Goal: Task Accomplishment & Management: Manage account settings

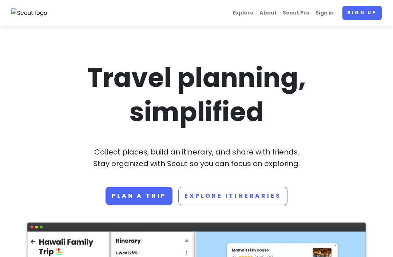
click at [327, 9] on link "Sign in" at bounding box center [324, 13] width 24 height 14
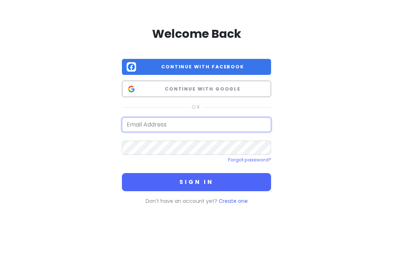
click at [230, 123] on input "email" at bounding box center [196, 124] width 149 height 15
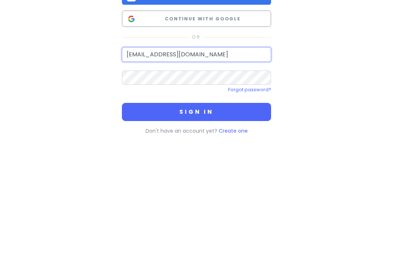
type input "[EMAIL_ADDRESS][DOMAIN_NAME]"
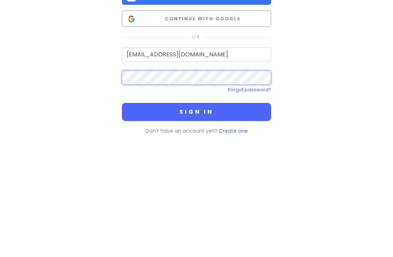
click at [196, 173] on button "Sign in" at bounding box center [196, 182] width 149 height 18
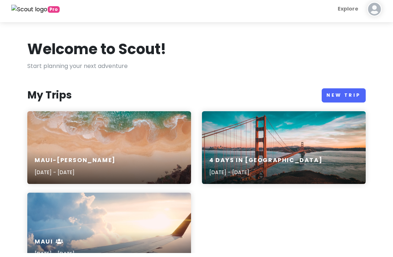
scroll to position [4, 0]
click at [60, 143] on div "Maui-Kihei Trip [DATE] - [DATE]" at bounding box center [109, 147] width 164 height 73
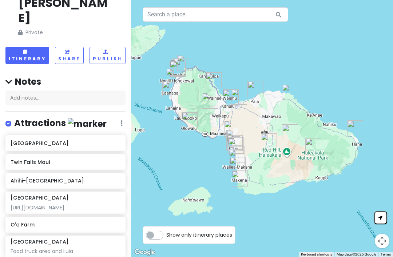
scroll to position [33, 0]
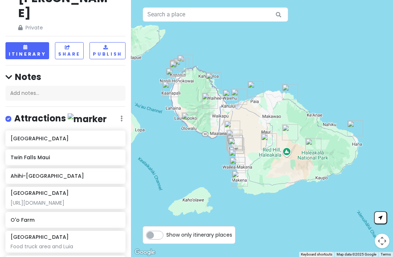
click at [32, 154] on h6 "Twin Falls Maui" at bounding box center [65, 157] width 109 height 7
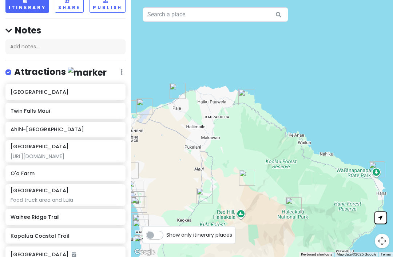
scroll to position [80, 0]
click at [30, 153] on div "[URL][DOMAIN_NAME]" at bounding box center [65, 156] width 109 height 7
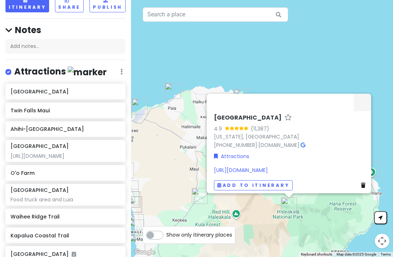
click at [268, 174] on link "[URL][DOMAIN_NAME]" at bounding box center [241, 170] width 54 height 7
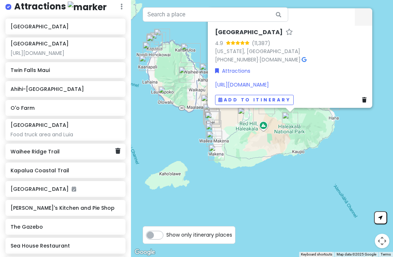
scroll to position [148, 0]
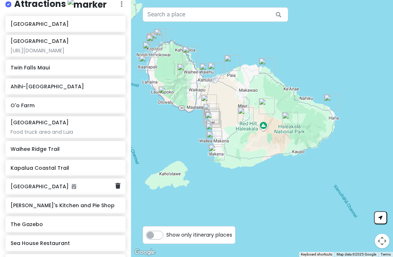
click at [67, 183] on h6 "[GEOGRAPHIC_DATA]" at bounding box center [63, 186] width 104 height 7
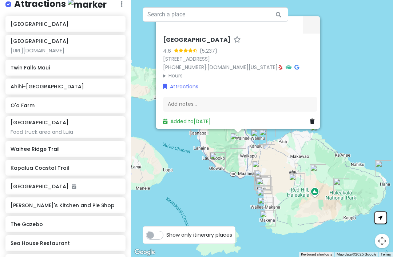
click at [209, 63] on link "[STREET_ADDRESS]" at bounding box center [186, 58] width 47 height 7
click at [210, 63] on link "[STREET_ADDRESS]" at bounding box center [186, 58] width 47 height 7
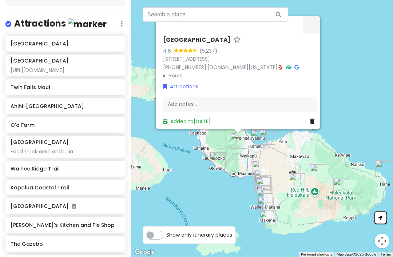
scroll to position [127, 0]
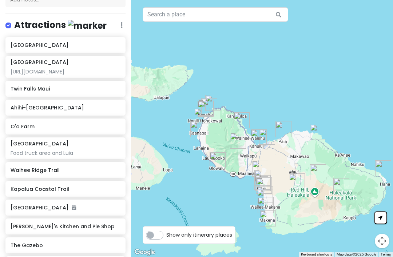
click at [20, 123] on h6 "O'o Farm" at bounding box center [65, 126] width 109 height 7
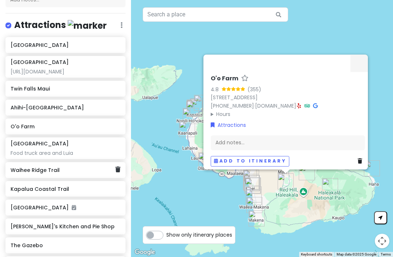
click at [361, 72] on button "Close" at bounding box center [358, 63] width 17 height 17
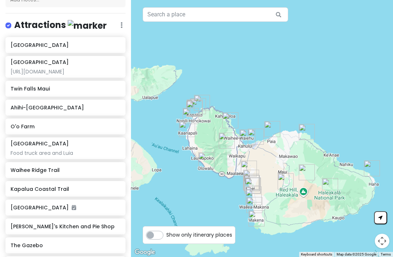
click at [29, 167] on h6 "Waihee Ridge Trail" at bounding box center [65, 170] width 109 height 7
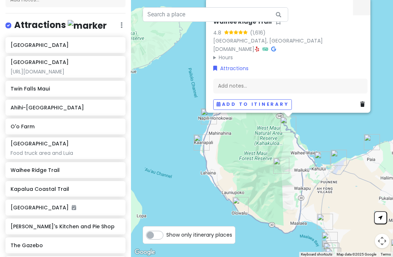
click at [233, 53] on link "[DOMAIN_NAME]" at bounding box center [233, 48] width 41 height 7
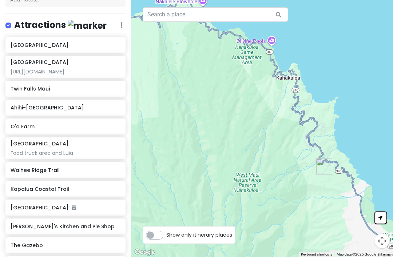
click at [99, 167] on h6 "Waihee Ridge Trail" at bounding box center [65, 170] width 109 height 7
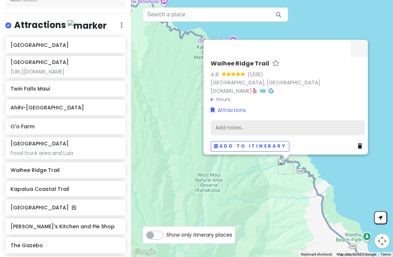
click at [231, 135] on div "Add notes..." at bounding box center [288, 127] width 154 height 15
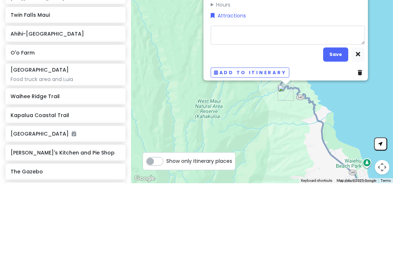
type textarea "x"
type textarea "M"
type textarea "x"
type textarea "Ma"
type textarea "x"
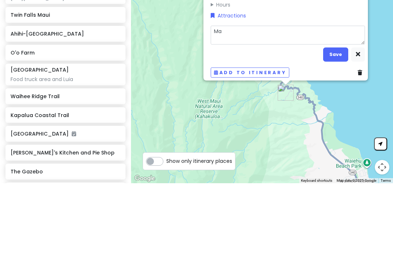
type textarea "May"
type textarea "x"
type textarea "Mayb"
type textarea "x"
type textarea "Maybe"
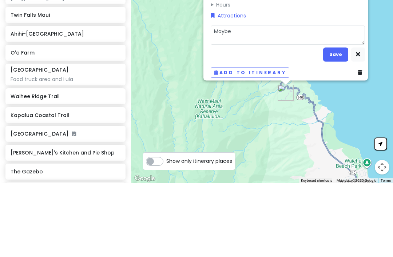
type textarea "x"
type textarea "Maybe"
type textarea "x"
type textarea "Maybe b"
type textarea "x"
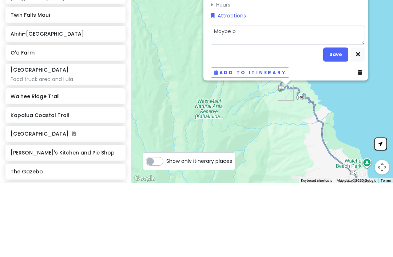
type textarea "Maybe bu"
type textarea "x"
type textarea "Maybe but"
type textarea "x"
type textarea "Maybe but"
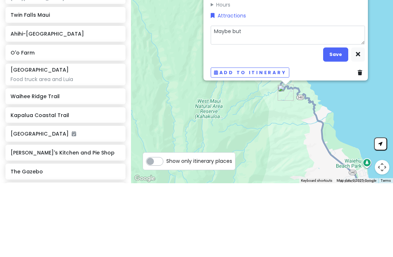
type textarea "x"
type textarea "Maybe but h"
type textarea "x"
type textarea "Maybe but ha"
type textarea "x"
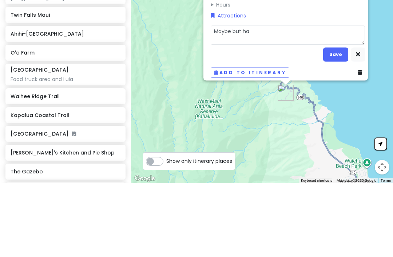
type textarea "Maybe but har"
type textarea "x"
type textarea "Maybe but hard"
type textarea "x"
type textarea "Maybe but hard"
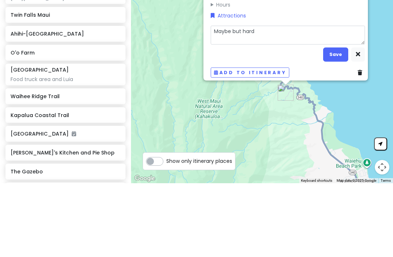
type textarea "x"
type textarea "Maybe but hard t"
type textarea "x"
type textarea "Maybe but hard to"
type textarea "x"
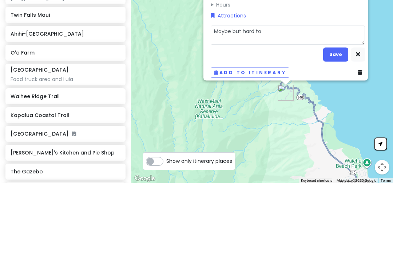
type textarea "Maybe but hard to"
type textarea "x"
type textarea "Maybe but hard to g"
type textarea "x"
type textarea "Maybe but hard to gr"
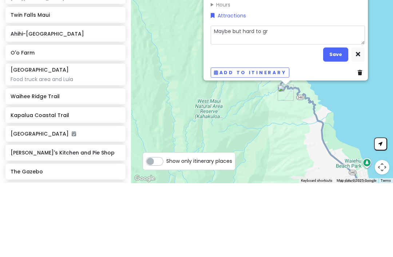
type textarea "x"
type textarea "Maybe but hard to grt"
type textarea "x"
type textarea "Maybe but hard to grtb"
type textarea "x"
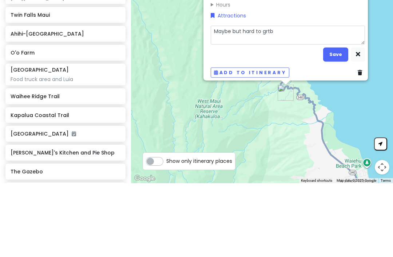
type textarea "Maybe but hard to grtbt"
type textarea "x"
type textarea "Maybe but hard to grtbto"
type textarea "x"
type textarea "Maybe but hard to get to"
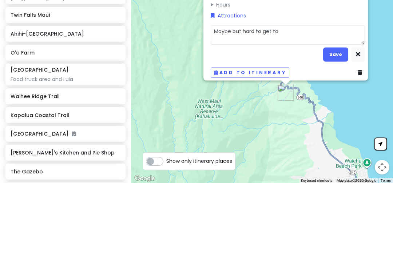
click at [311, 99] on textarea "Maybe but hard to grtbto" at bounding box center [288, 108] width 154 height 19
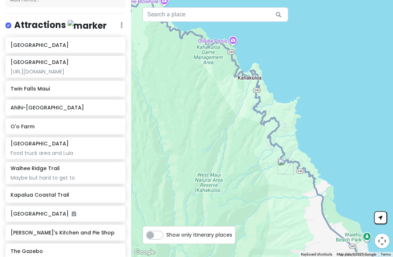
click at [56, 192] on h6 "Kapalua Coastal Trail" at bounding box center [65, 195] width 109 height 7
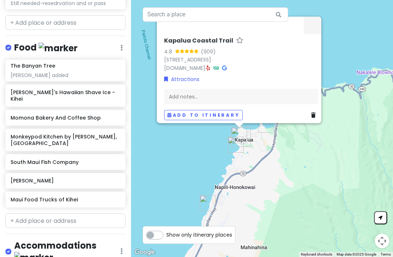
scroll to position [459, 0]
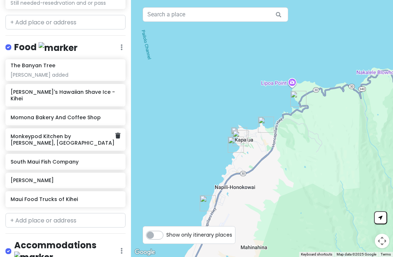
click at [26, 133] on h6 "Monkeypod Kitchen by [PERSON_NAME], [GEOGRAPHIC_DATA]" at bounding box center [63, 139] width 104 height 13
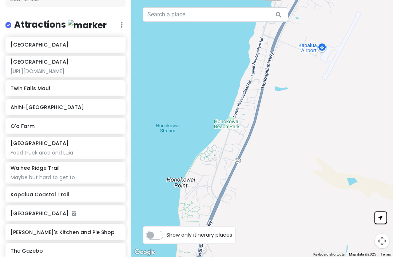
scroll to position [119, 0]
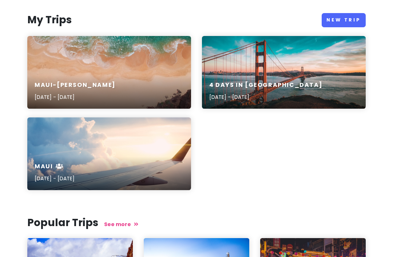
scroll to position [79, 0]
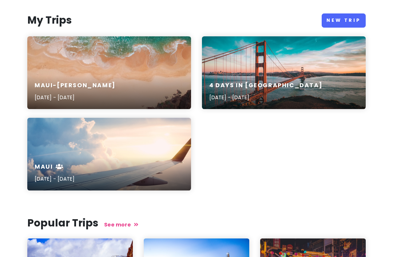
click at [147, 162] on div "maui [DATE] - [DATE]" at bounding box center [109, 173] width 164 height 35
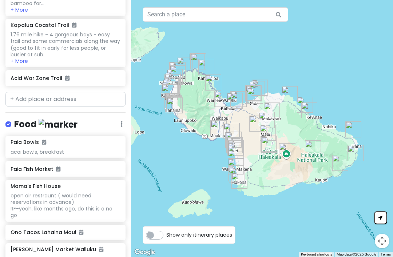
scroll to position [2718, 0]
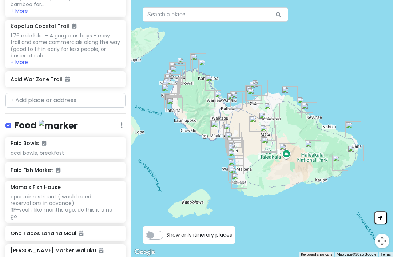
click at [31, 167] on h6 "Paia Fish Market" at bounding box center [65, 170] width 109 height 7
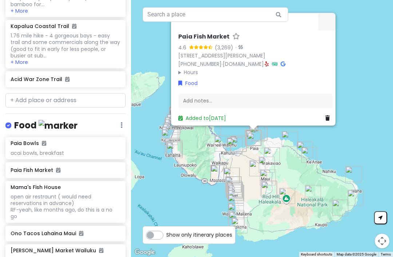
click at [28, 167] on h6 "Paia Fish Market" at bounding box center [65, 170] width 109 height 7
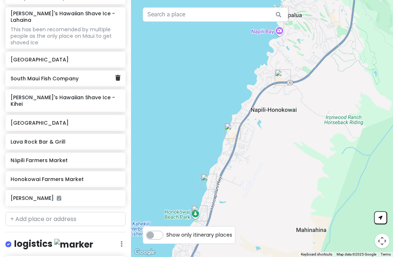
scroll to position [3146, 0]
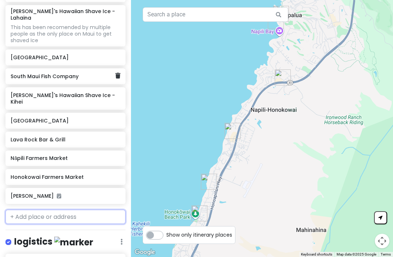
click at [35, 210] on input "text" at bounding box center [65, 217] width 120 height 15
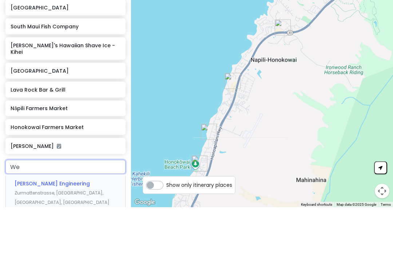
type input "W"
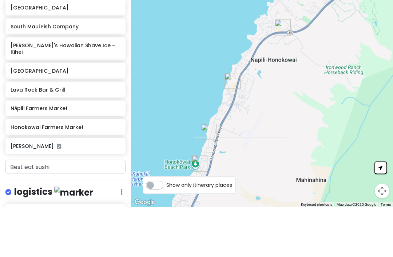
scroll to position [23, 0]
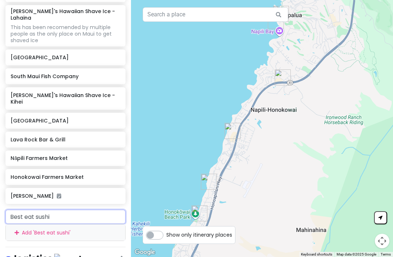
click at [25, 210] on input "Best eat sushi" at bounding box center [65, 217] width 120 height 15
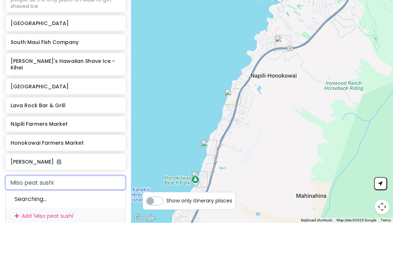
type input "Miso pheat sushi"
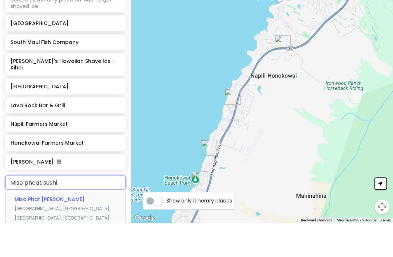
click at [26, 230] on span "Miso Phat [PERSON_NAME]" at bounding box center [50, 233] width 70 height 7
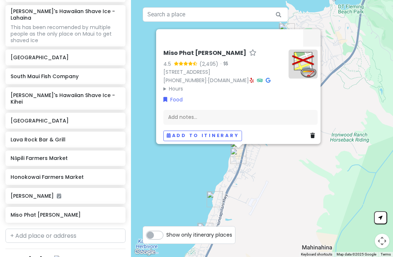
click at [249, 77] on link "[DOMAIN_NAME]" at bounding box center [228, 80] width 41 height 7
click at [212, 141] on button "Add to itinerary" at bounding box center [202, 136] width 79 height 11
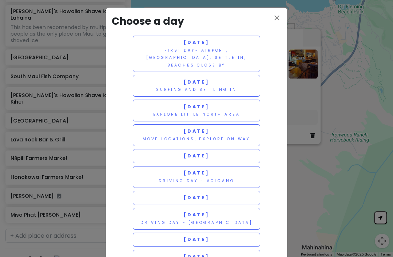
scroll to position [3, 0]
click at [278, 19] on icon "close" at bounding box center [276, 18] width 9 height 9
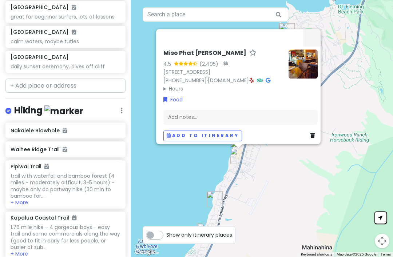
scroll to position [2508, 0]
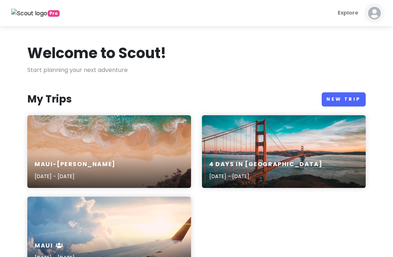
click at [121, 151] on div "Maui-Kihei Trip [DATE] - [DATE]" at bounding box center [109, 151] width 164 height 73
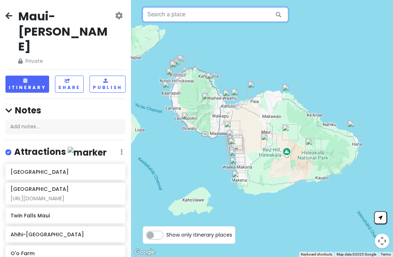
click at [193, 12] on input "text" at bounding box center [215, 14] width 145 height 15
click at [103, 105] on h4 "Notes" at bounding box center [65, 110] width 120 height 11
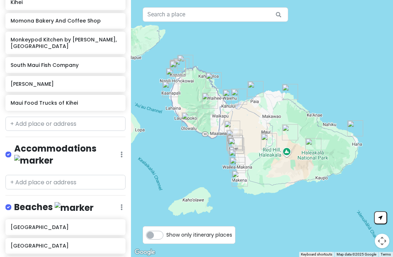
scroll to position [538, 0]
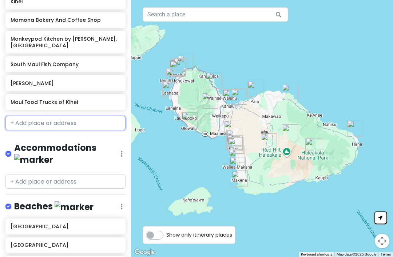
click at [31, 116] on input "text" at bounding box center [65, 123] width 120 height 15
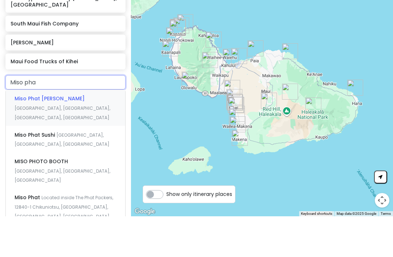
type input "Miso phat"
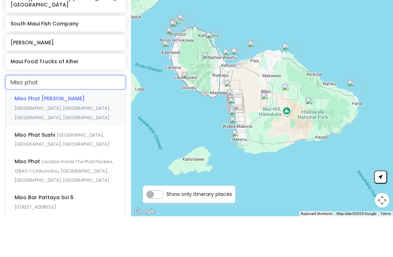
click at [39, 136] on span "Miso Phat [PERSON_NAME]" at bounding box center [50, 139] width 70 height 7
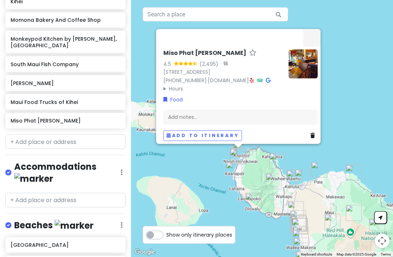
scroll to position [0, 0]
click at [211, 141] on button "Add to itinerary" at bounding box center [202, 136] width 79 height 11
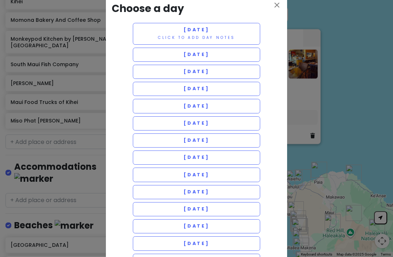
scroll to position [17, 0]
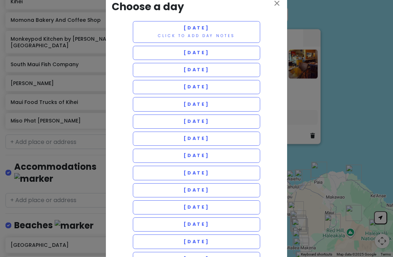
click at [223, 142] on button "[DATE]" at bounding box center [196, 139] width 127 height 14
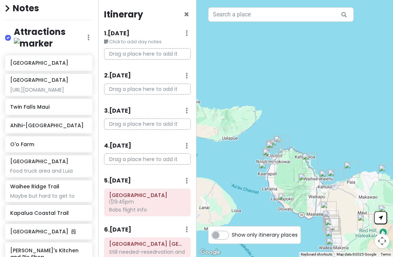
scroll to position [102, 0]
click at [26, 144] on h6 "O'o Farm" at bounding box center [48, 144] width 77 height 7
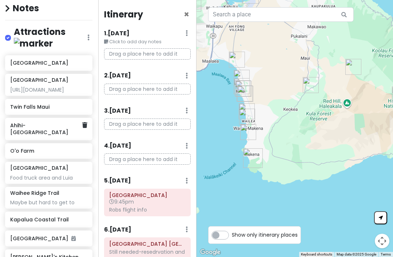
click at [86, 122] on icon at bounding box center [84, 125] width 5 height 6
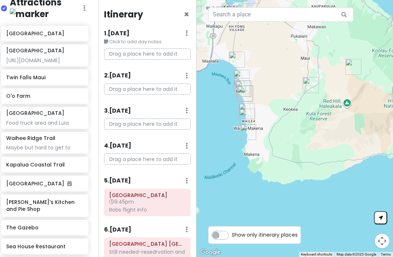
scroll to position [132, 5]
click at [29, 161] on h6 "Kapalua Coastal Trail" at bounding box center [44, 164] width 77 height 7
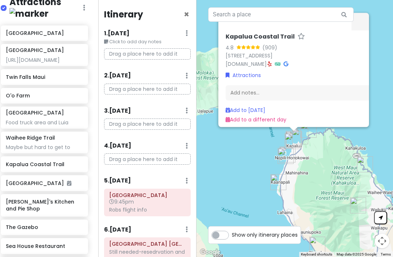
click at [256, 68] on link "[DOMAIN_NAME]" at bounding box center [245, 63] width 41 height 7
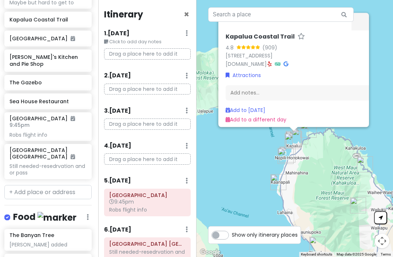
scroll to position [275, 0]
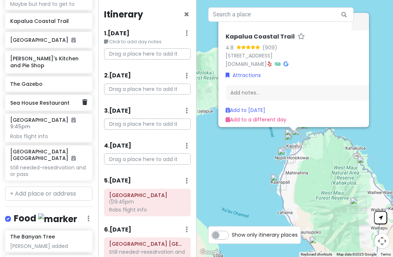
click at [23, 100] on h6 "Sea House Restaurant" at bounding box center [46, 103] width 72 height 7
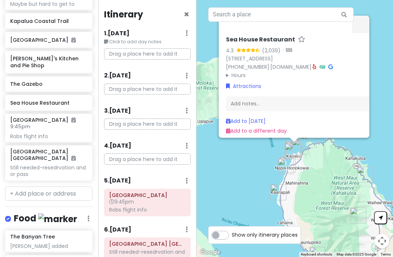
click at [298, 71] on link "[DOMAIN_NAME]" at bounding box center [290, 66] width 41 height 7
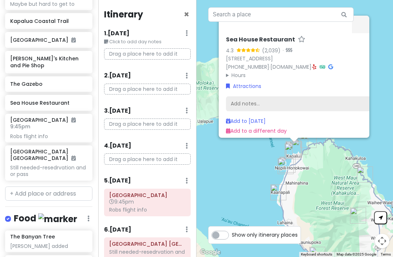
click at [258, 111] on div "Add notes..." at bounding box center [303, 103] width 154 height 15
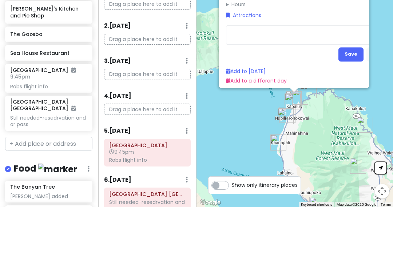
type textarea "x"
type textarea "G"
type textarea "x"
type textarea "Go"
type textarea "x"
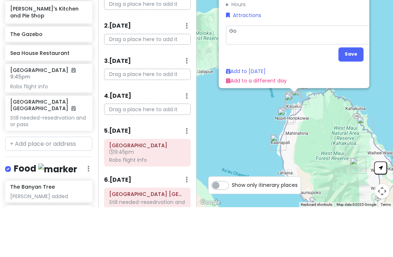
type textarea "Goo"
type textarea "x"
type textarea "Good"
type textarea "x"
type textarea "Good"
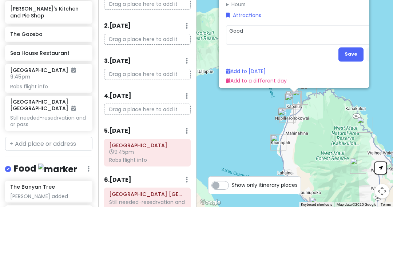
type textarea "x"
type textarea "Good h"
type textarea "x"
type textarea "Good ho"
type textarea "x"
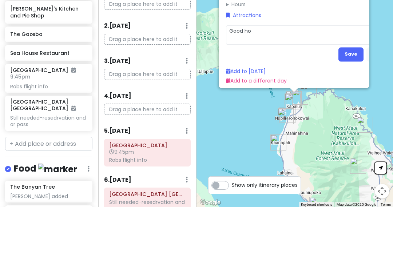
type textarea "Good h"
type textarea "x"
type textarea "Good ha"
type textarea "x"
type textarea "Good hap"
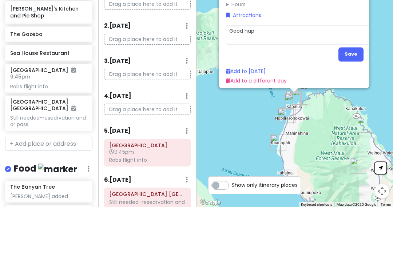
type textarea "x"
type textarea "Good happ"
type textarea "x"
type textarea "Good happy"
type textarea "x"
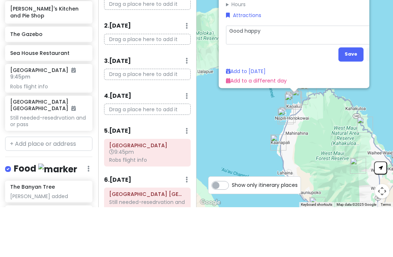
type textarea "Good happy"
type textarea "x"
type textarea "Good happy h"
type textarea "x"
type textarea "Good happy ho"
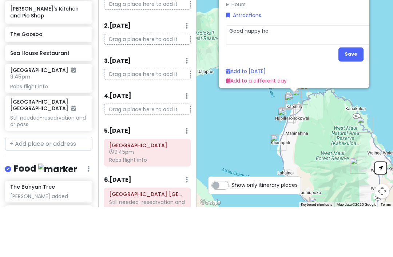
type textarea "x"
type textarea "Good happy hou"
type textarea "x"
type textarea "Good happy hour"
type textarea "x"
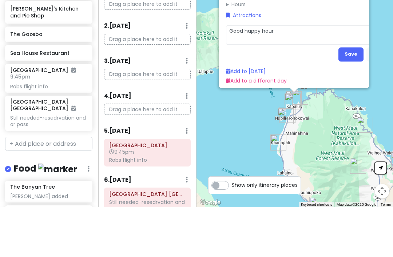
type textarea "Good happy hour"
type textarea "x"
type textarea "Good happy hour m"
type textarea "x"
type textarea "Good happy hour me"
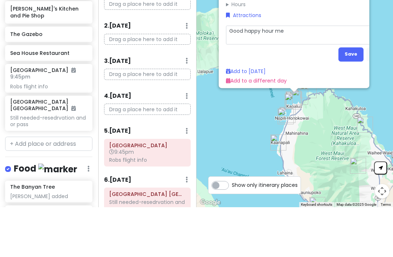
type textarea "x"
type textarea "Good happy hour men"
type textarea "x"
type textarea "Good happy hour menu"
type textarea "x"
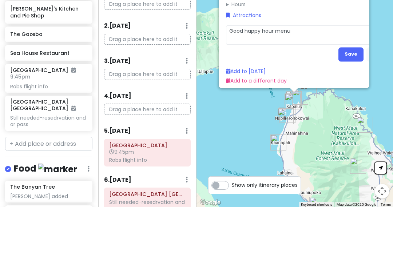
type textarea "Good happy hour menu"
type textarea "x"
type textarea "Good happy hour menu a"
type textarea "x"
type textarea "Good happy hour menu an"
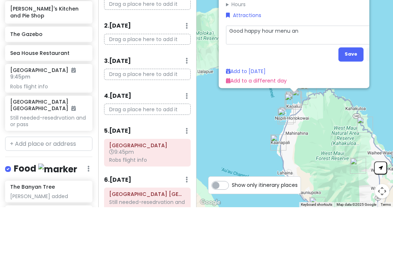
type textarea "x"
type textarea "Good happy hour menu and"
type textarea "x"
type textarea "Good happy hour menu and"
type textarea "x"
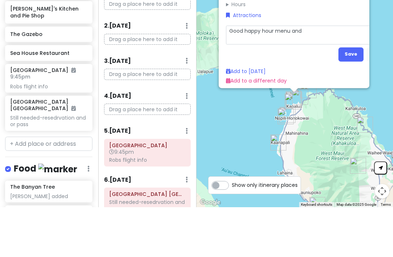
type textarea "Good happy hour menu and p"
type textarea "x"
type textarea "Good happy hour menu and pr"
type textarea "x"
type textarea "Good happy hour menu and pro"
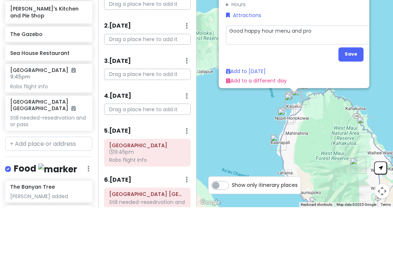
type textarea "x"
type textarea "Good happy hour menu and pr"
type textarea "x"
type textarea "Good happy hour menu and pri"
type textarea "x"
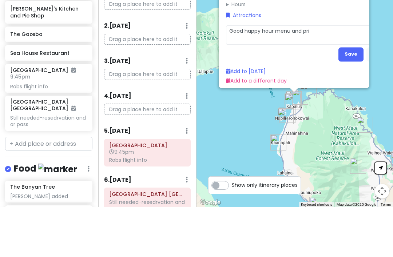
type textarea "Good happy hour menu and pric"
type textarea "x"
type textarea "Good happy hour menu and price"
type textarea "x"
type textarea "Good happy hour menu and prices"
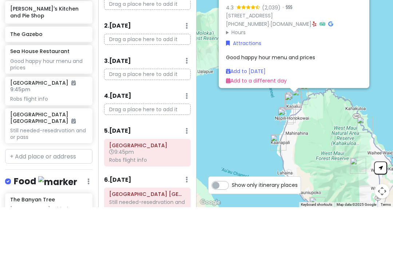
scroll to position [23, 0]
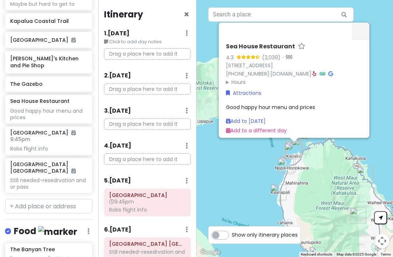
click at [21, 161] on h6 "[GEOGRAPHIC_DATA] [GEOGRAPHIC_DATA]" at bounding box center [48, 167] width 77 height 13
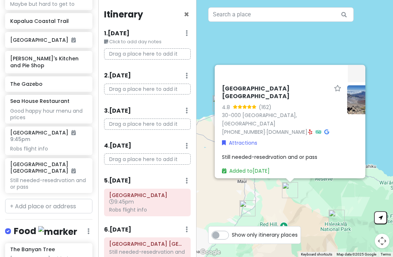
click at [279, 128] on link "[DOMAIN_NAME]" at bounding box center [286, 131] width 41 height 7
